Goal: Transaction & Acquisition: Obtain resource

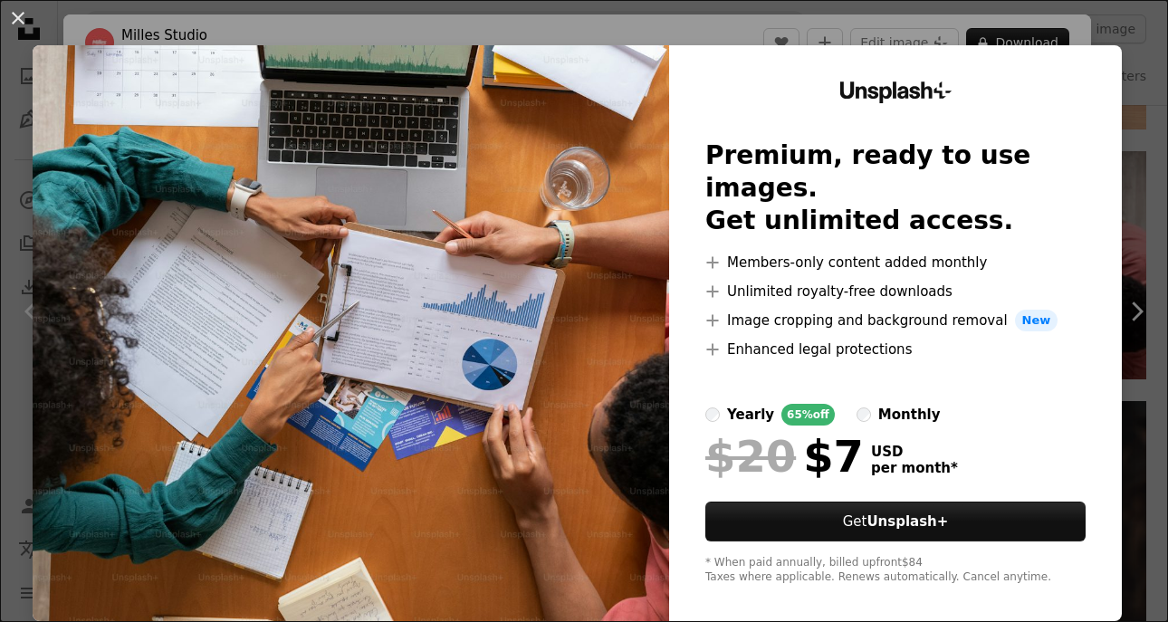
scroll to position [12, 0]
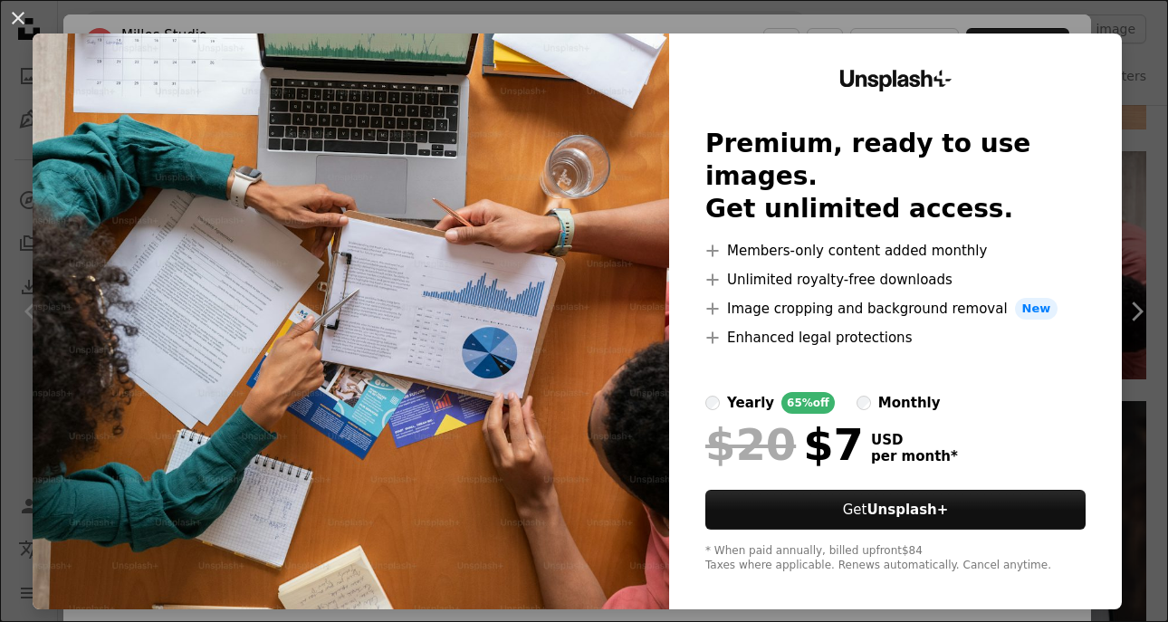
click at [1142, 17] on div "An X shape Unsplash+ Premium, ready to use images. Get unlimited access. A plus…" at bounding box center [584, 311] width 1168 height 622
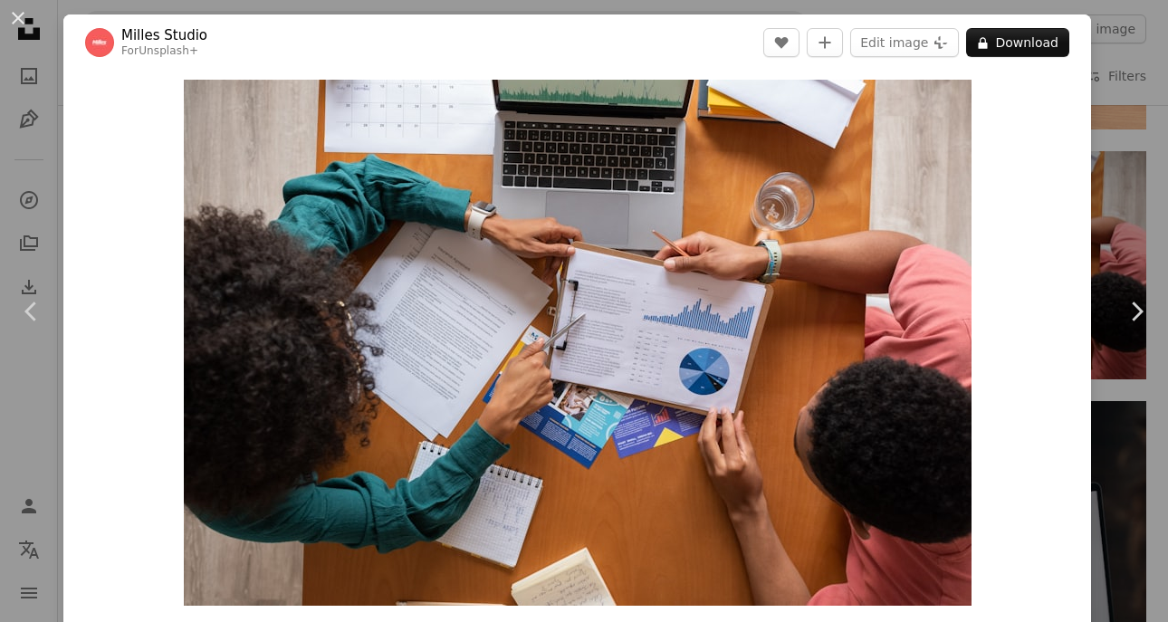
click at [61, 55] on div "An X shape Chevron left Chevron right Milles Studio For Unsplash+ A heart A plu…" at bounding box center [584, 311] width 1168 height 622
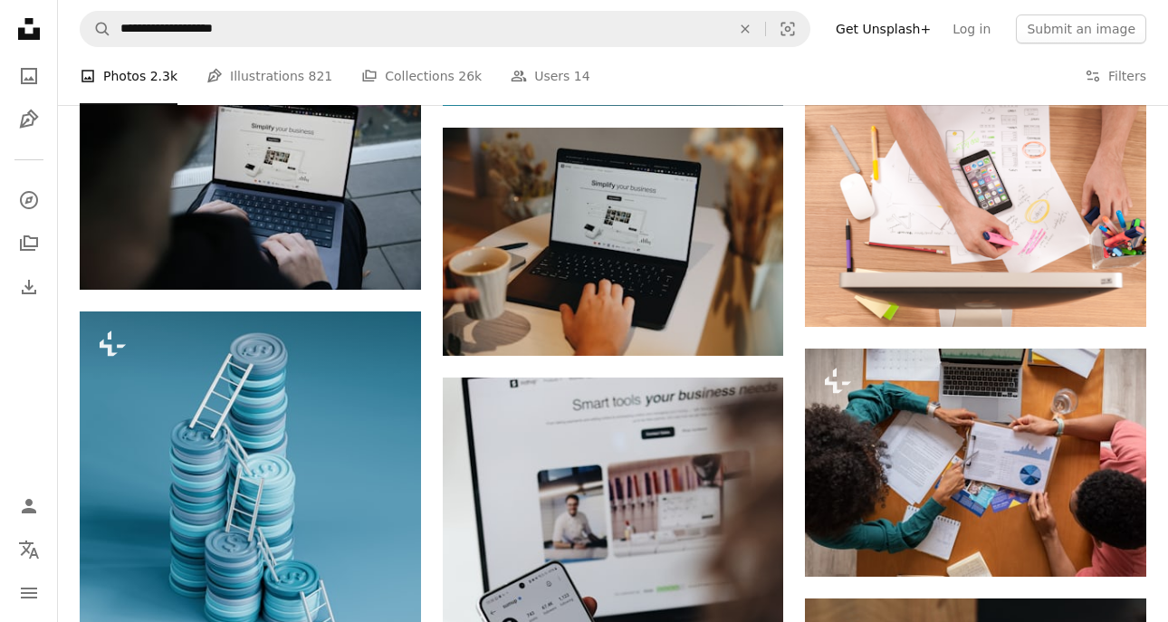
scroll to position [1854, 0]
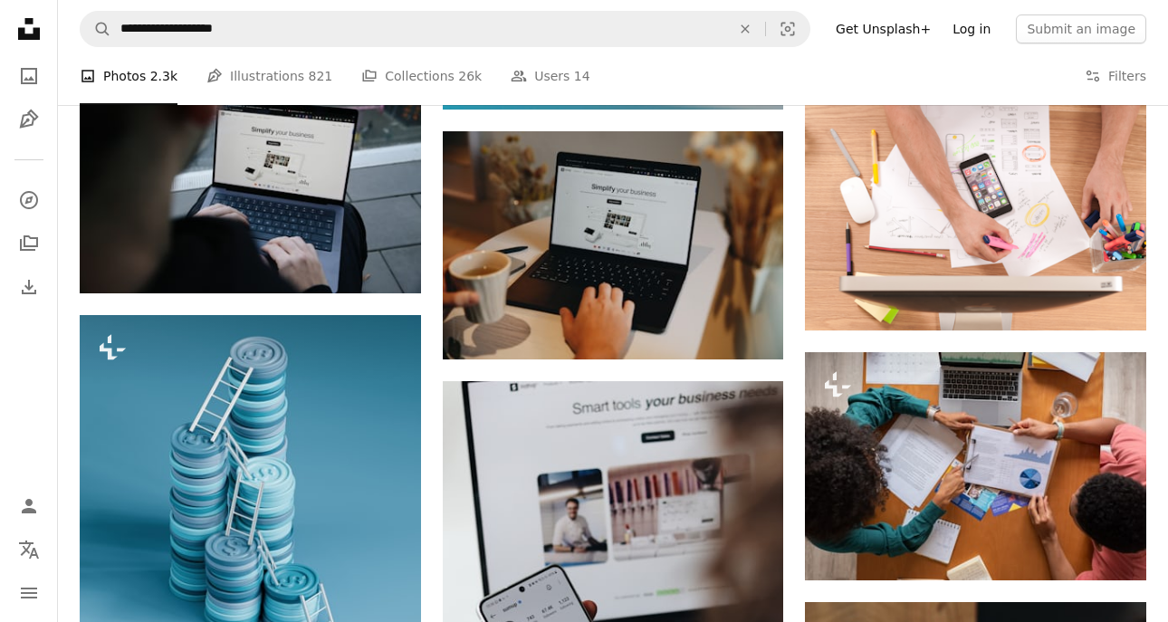
click at [973, 25] on link "Log in" at bounding box center [972, 28] width 60 height 29
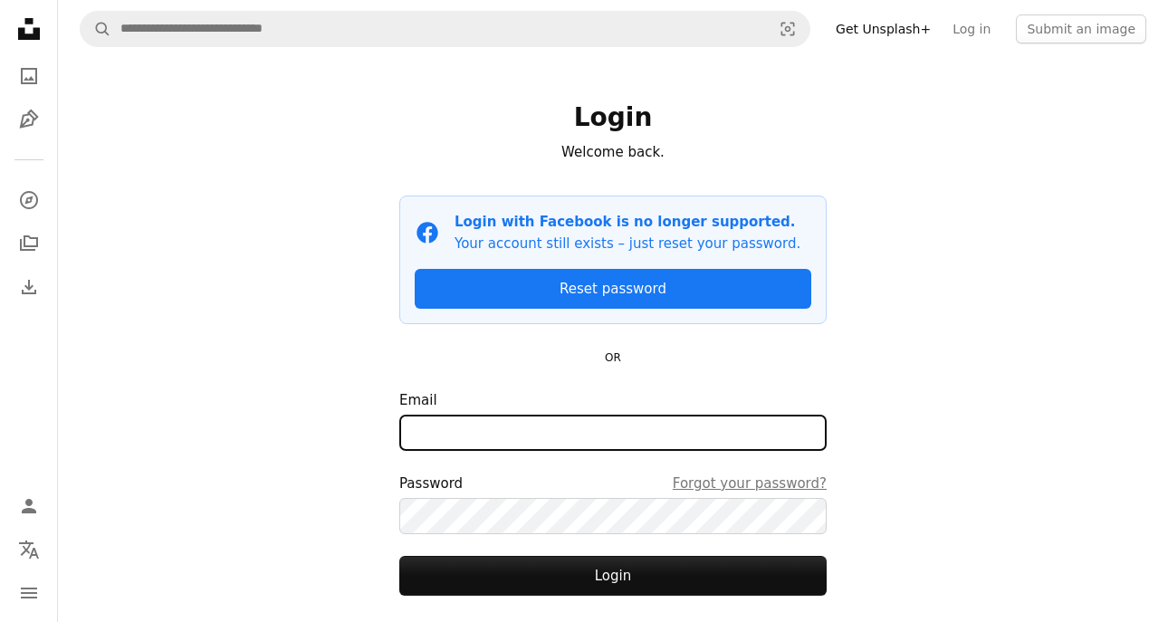
type input "**********"
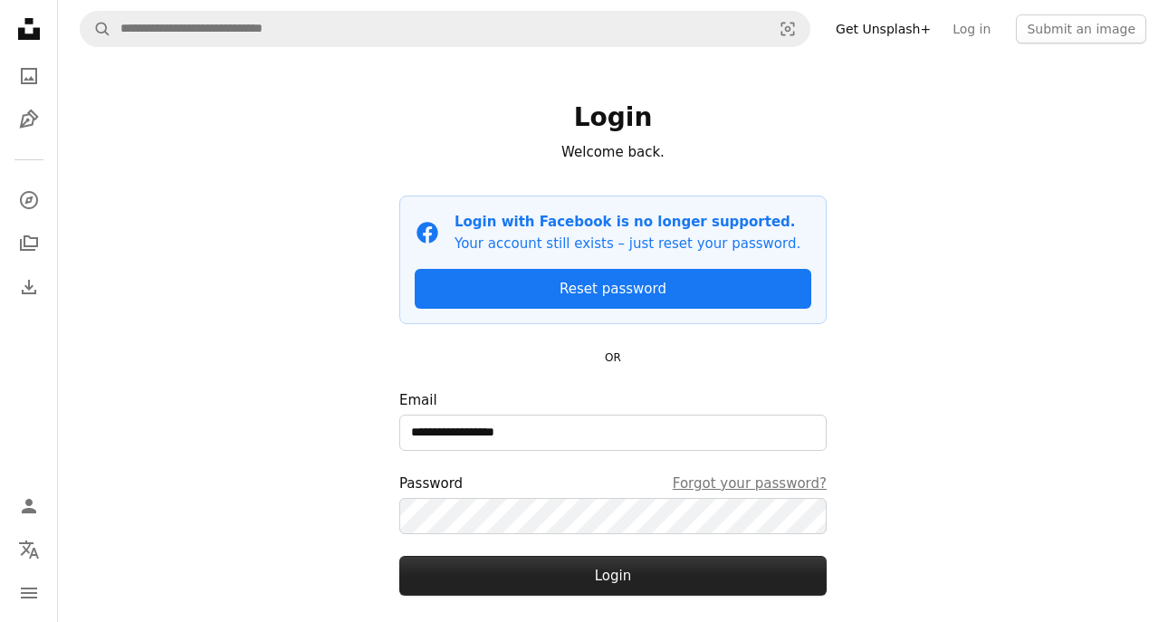
click at [610, 574] on button "Login" at bounding box center [613, 576] width 428 height 40
